Goal: Task Accomplishment & Management: Use online tool/utility

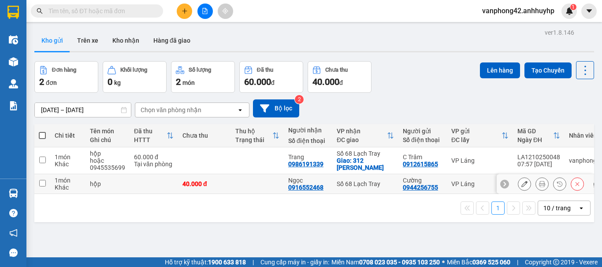
click at [501, 184] on icon at bounding box center [504, 184] width 6 height 6
click at [524, 180] on div "LA1210250047" at bounding box center [538, 180] width 43 height 7
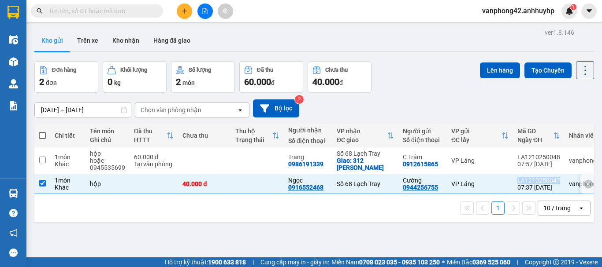
click at [524, 180] on div "LA1210250047" at bounding box center [538, 180] width 43 height 7
checkbox input "false"
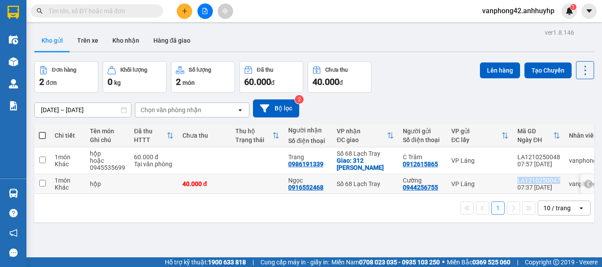
copy div "LA1210250047"
click at [500, 157] on div at bounding box center [504, 160] width 9 height 9
drag, startPoint x: 514, startPoint y: 157, endPoint x: 555, endPoint y: 157, distance: 41.4
click at [555, 157] on td "LA1210250048 07:57 [DATE]" at bounding box center [539, 161] width 52 height 27
checkbox input "true"
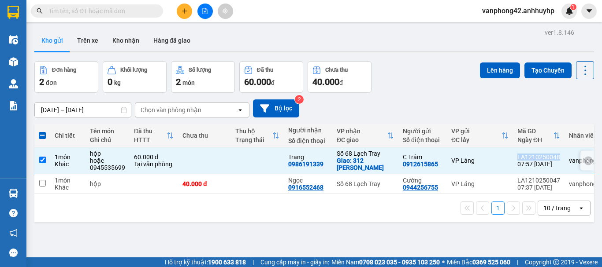
copy div "LA1210250048"
click at [43, 137] on span at bounding box center [42, 135] width 7 height 7
click at [42, 131] on input "checkbox" at bounding box center [42, 131] width 0 height 0
checkbox input "true"
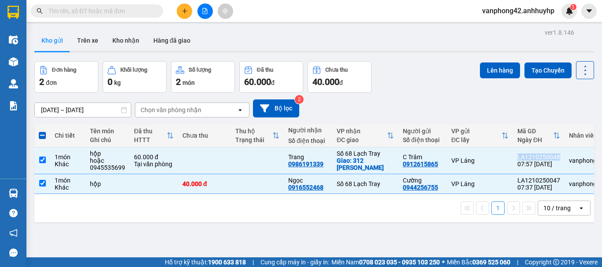
click at [43, 137] on span at bounding box center [42, 135] width 7 height 7
click at [42, 131] on input "checkbox" at bounding box center [42, 131] width 0 height 0
checkbox input "false"
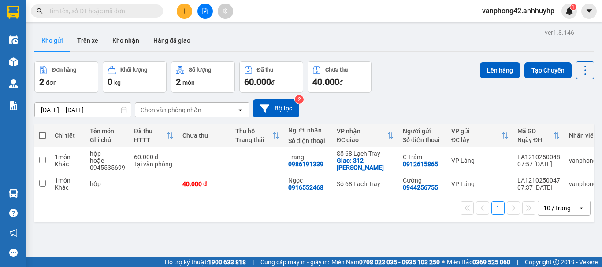
click at [156, 216] on div "1 10 / trang open" at bounding box center [314, 208] width 552 height 15
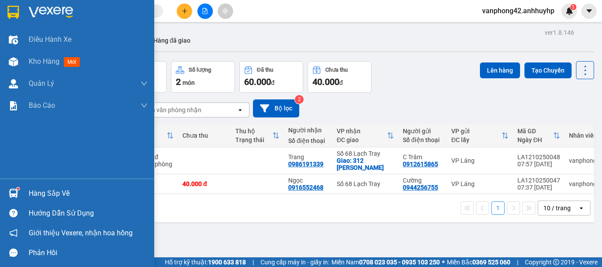
click at [23, 190] on div "Hàng sắp về" at bounding box center [77, 194] width 154 height 20
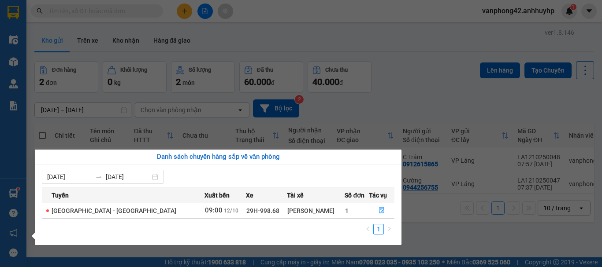
click at [438, 239] on section "Kết quả tìm kiếm ( 0 ) Bộ lọc No Data vanphong42.anhhuyhp 1 Điều hành xe Kho hà…" at bounding box center [301, 133] width 602 height 267
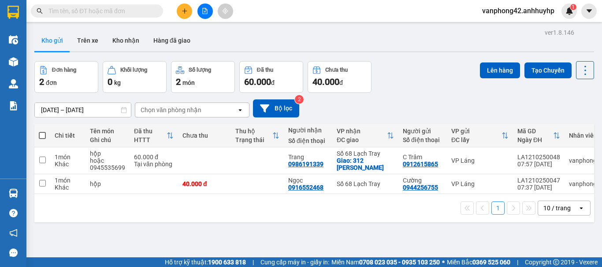
click at [43, 139] on span at bounding box center [42, 135] width 7 height 7
click at [42, 131] on input "checkbox" at bounding box center [42, 131] width 0 height 0
checkbox input "true"
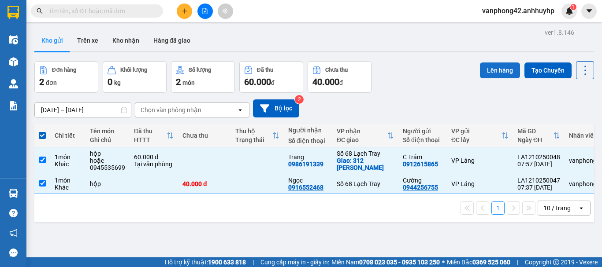
click at [487, 70] on button "Lên hàng" at bounding box center [500, 71] width 40 height 16
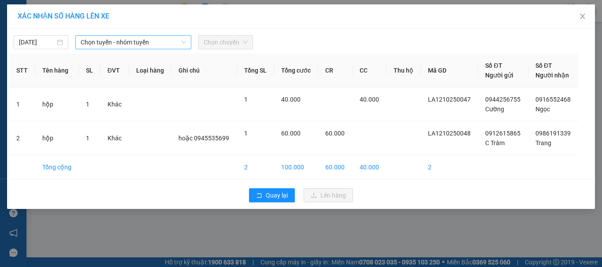
click at [157, 41] on span "Chọn tuyến - nhóm tuyến" at bounding box center [133, 42] width 105 height 13
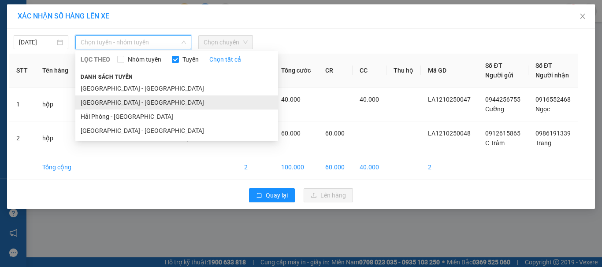
click at [111, 100] on li "[GEOGRAPHIC_DATA] - [GEOGRAPHIC_DATA]" at bounding box center [176, 103] width 203 height 14
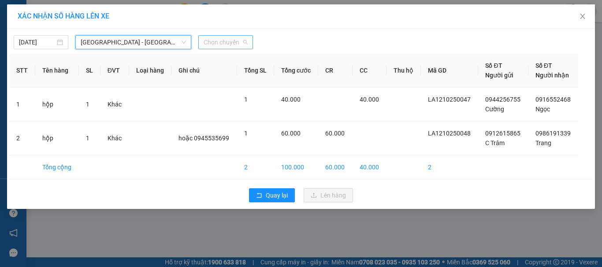
click at [217, 47] on span "Chọn chuyến" at bounding box center [225, 42] width 44 height 13
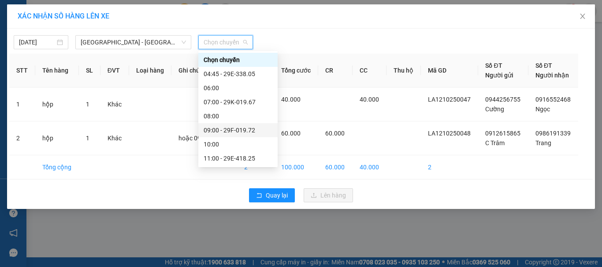
click at [222, 131] on div "09:00 - 29F-019.72" at bounding box center [237, 131] width 69 height 10
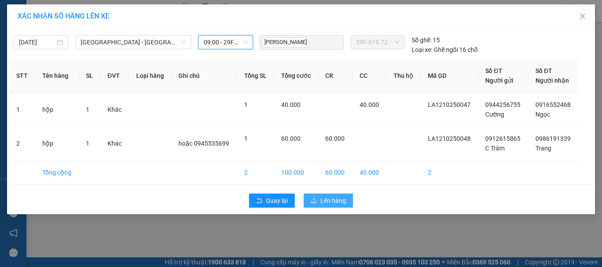
click at [329, 198] on span "Lên hàng" at bounding box center [333, 201] width 26 height 10
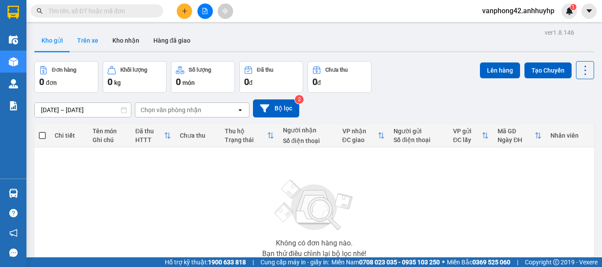
click at [85, 47] on button "Trên xe" at bounding box center [87, 40] width 35 height 21
